Goal: Check status: Check status

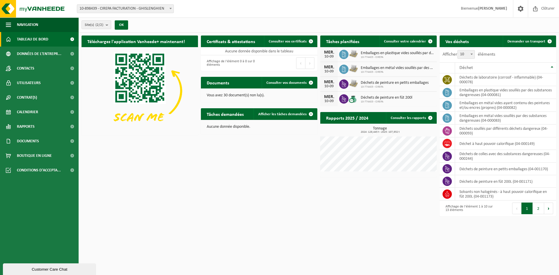
click at [366, 99] on span "Déchets de peinture en fût 200l" at bounding box center [387, 98] width 52 height 5
click at [407, 42] on span "Consulter votre calendrier" at bounding box center [405, 42] width 42 height 4
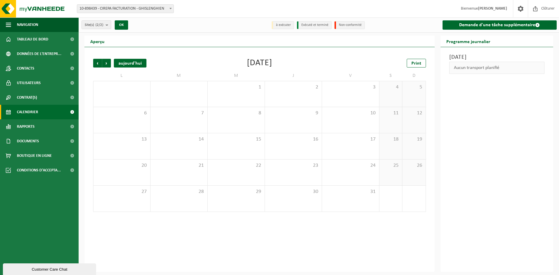
click at [135, 63] on div "aujourd'hui" at bounding box center [130, 63] width 33 height 9
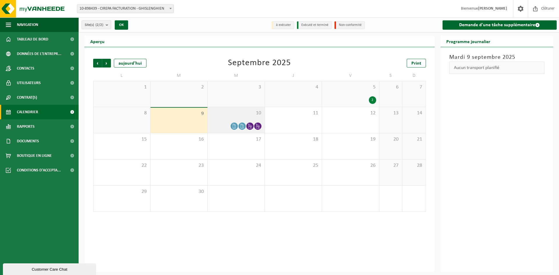
click at [236, 116] on span "10" at bounding box center [236, 113] width 51 height 6
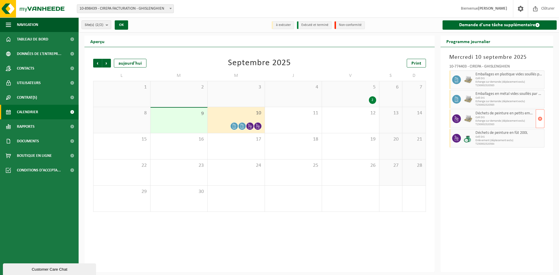
click at [486, 122] on span "Echange sur demande (déplacement exclu)" at bounding box center [504, 120] width 59 height 3
drag, startPoint x: 486, startPoint y: 122, endPoint x: 458, endPoint y: 119, distance: 28.0
click at [458, 119] on div "Déchets de peinture en petits emballages Colli DIS Echange sur demande (déplace…" at bounding box center [497, 118] width 96 height 19
click at [458, 119] on icon at bounding box center [456, 118] width 5 height 5
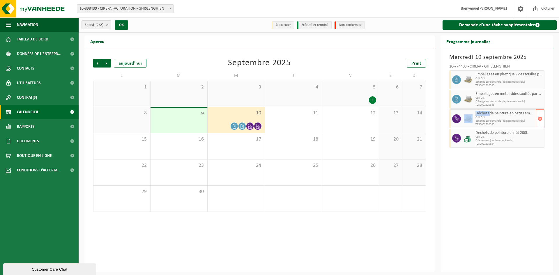
click at [458, 119] on icon at bounding box center [456, 118] width 5 height 5
click at [549, 8] on span "Clôturer" at bounding box center [548, 8] width 16 height 17
